Goal: Obtain resource: Download file/media

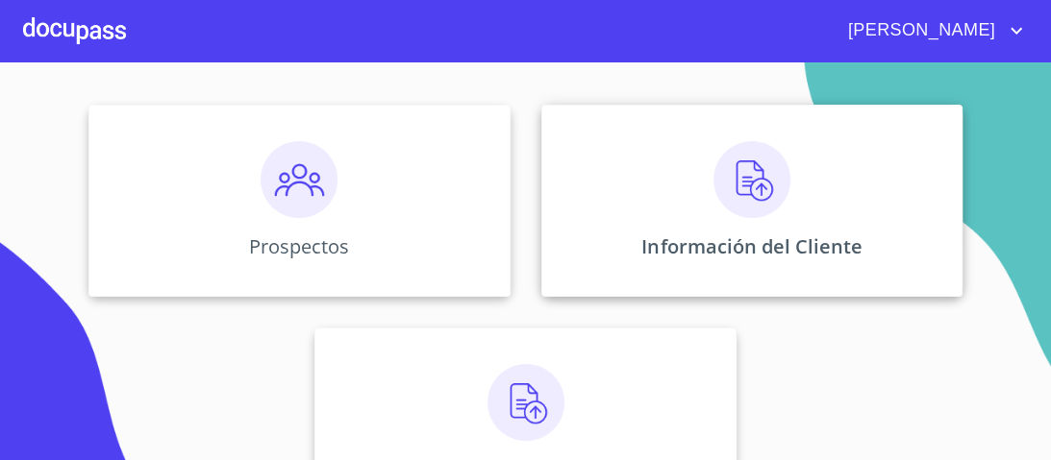
scroll to position [127, 0]
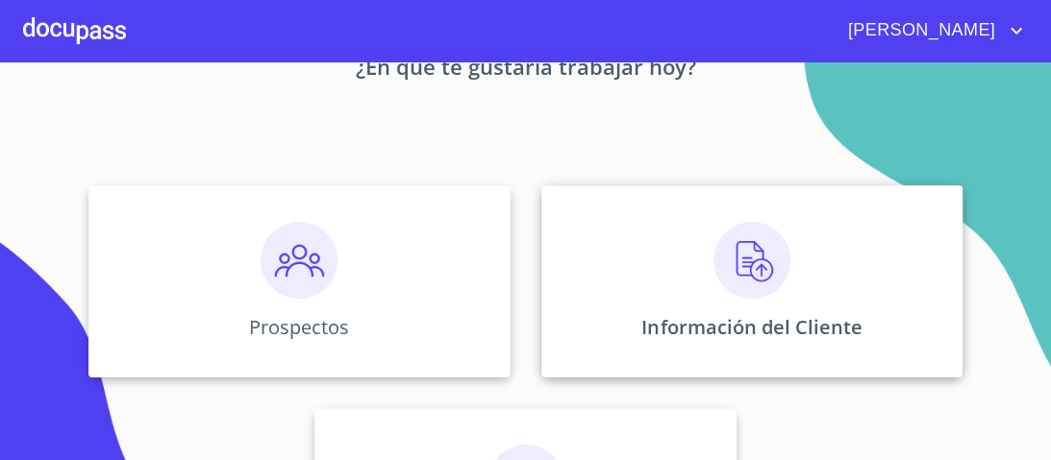
click at [738, 264] on img at bounding box center [751, 260] width 77 height 77
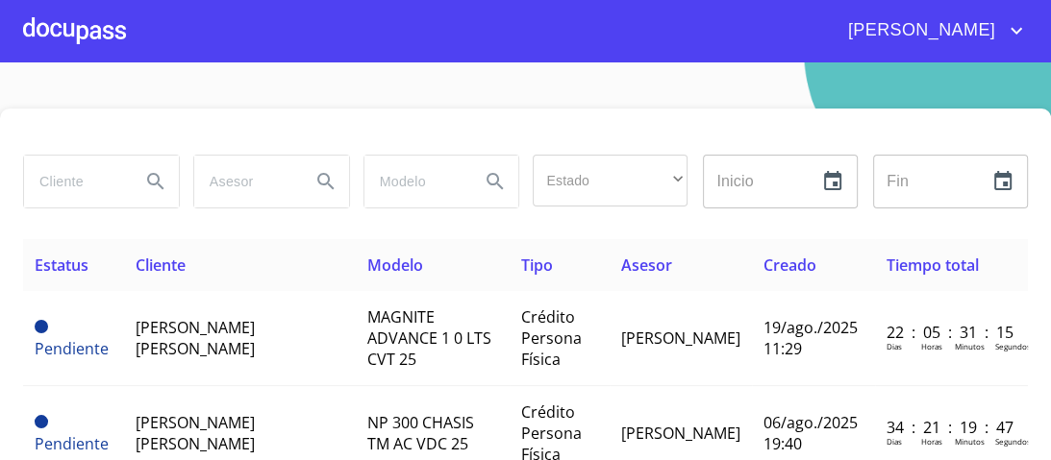
click at [62, 183] on input "search" at bounding box center [74, 182] width 101 height 52
type input "[PERSON_NAME] [PERSON_NAME]"
click at [155, 178] on icon "Search" at bounding box center [155, 181] width 16 height 16
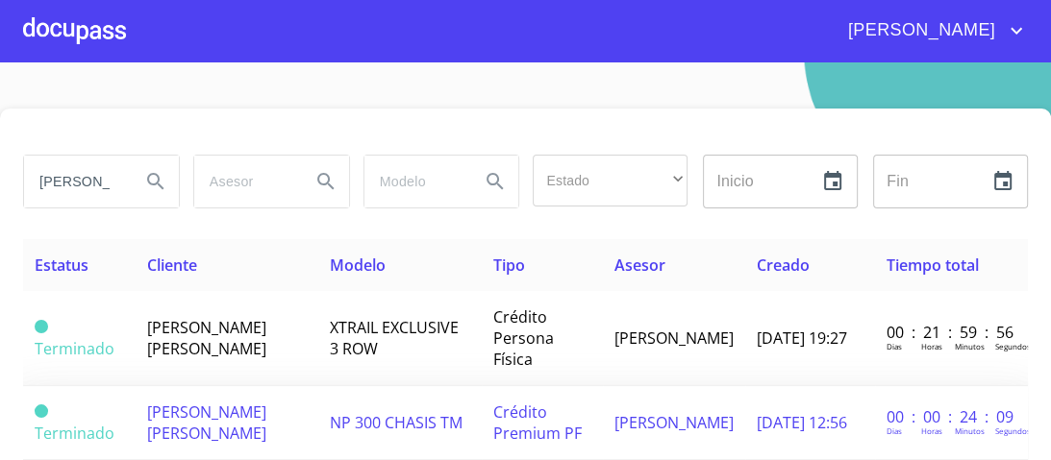
click at [527, 402] on span "Crédito Premium PF" at bounding box center [537, 423] width 88 height 42
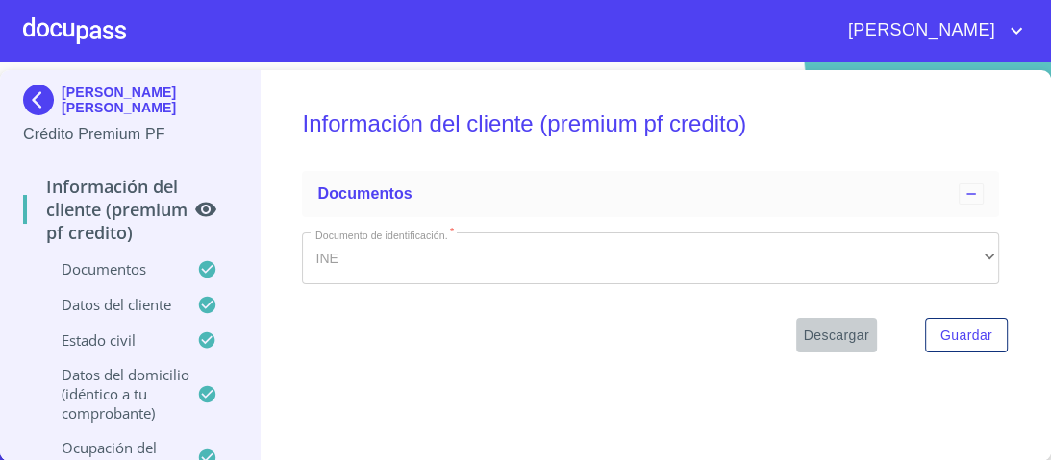
click at [825, 332] on span "Descargar" at bounding box center [836, 336] width 65 height 24
